Goal: Transaction & Acquisition: Purchase product/service

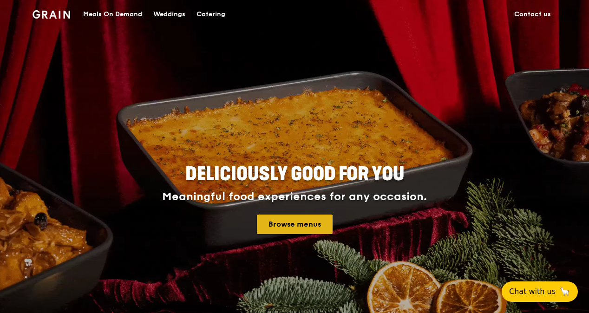
click at [309, 217] on link "Browse menus" at bounding box center [295, 225] width 76 height 20
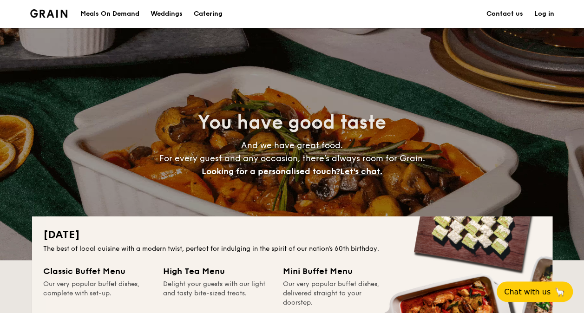
click at [548, 15] on link "Log in" at bounding box center [544, 14] width 20 height 28
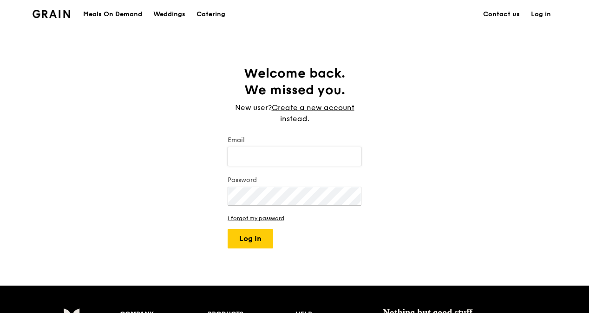
click at [279, 159] on input "Email" at bounding box center [295, 157] width 134 height 20
type input "[EMAIL_ADDRESS][DOMAIN_NAME]"
click at [270, 243] on button "Log in" at bounding box center [251, 239] width 46 height 20
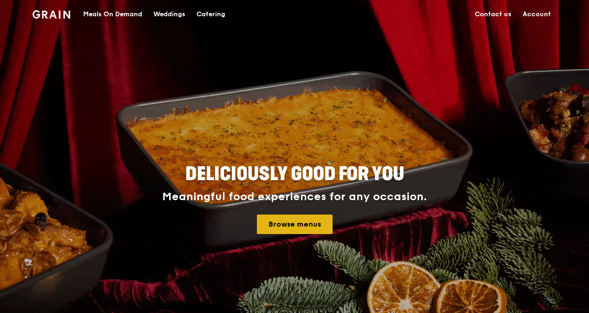
click at [304, 227] on link "Browse menus" at bounding box center [295, 225] width 76 height 20
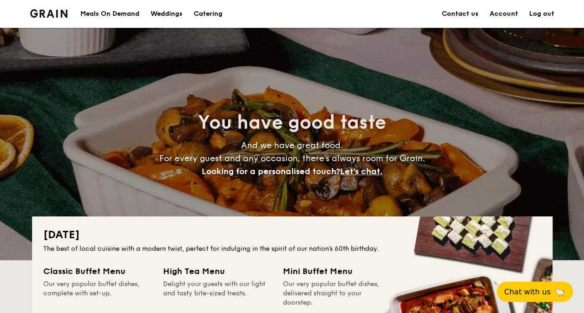
click at [502, 15] on link "Account" at bounding box center [504, 14] width 28 height 28
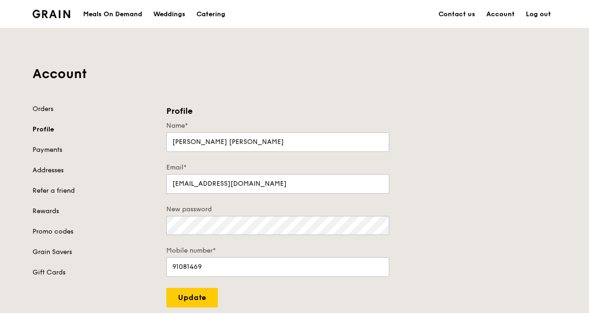
click at [127, 10] on div "Meals On Demand" at bounding box center [112, 14] width 59 height 28
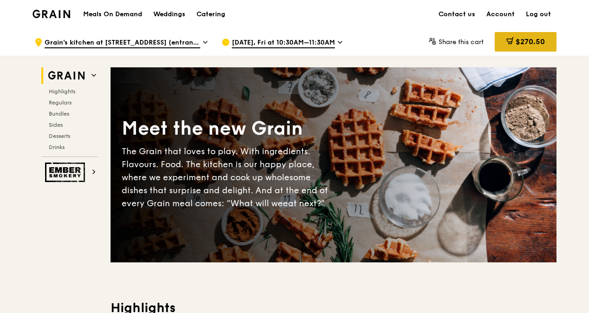
click at [531, 42] on span "$270.50" at bounding box center [530, 41] width 29 height 9
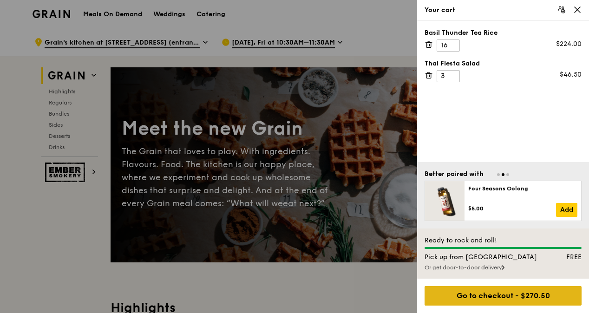
click at [524, 297] on div "Go to checkout - $270.50" at bounding box center [503, 296] width 157 height 20
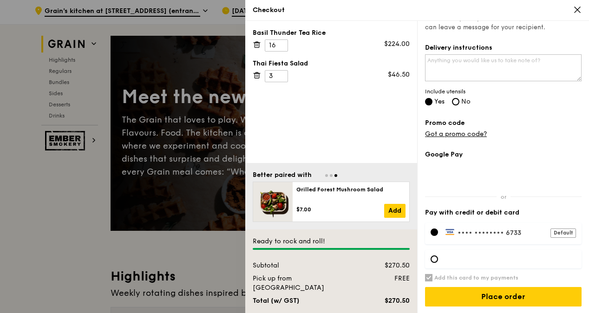
scroll to position [46, 0]
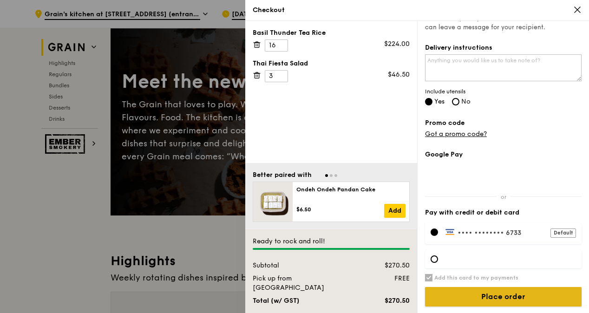
click at [506, 294] on input "Place order" at bounding box center [503, 297] width 157 height 20
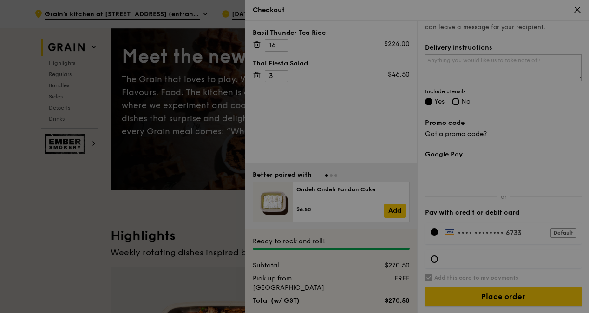
scroll to position [93, 0]
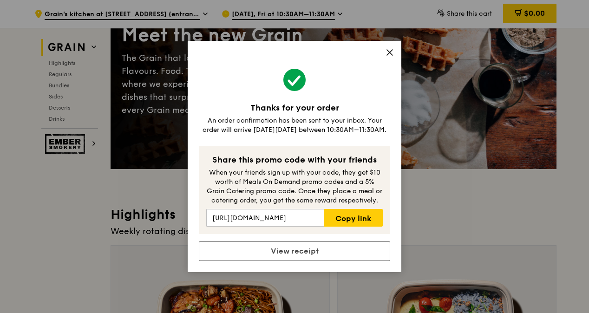
click at [393, 54] on icon at bounding box center [390, 52] width 8 height 8
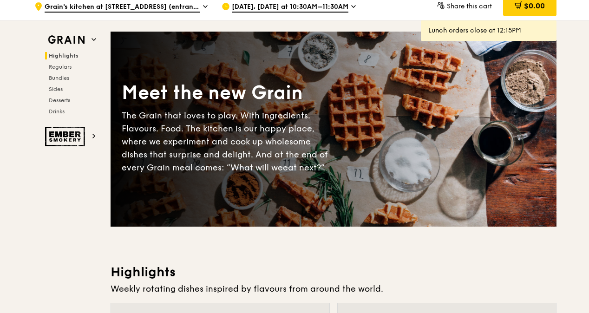
scroll to position [0, 0]
